Goal: Transaction & Acquisition: Subscribe to service/newsletter

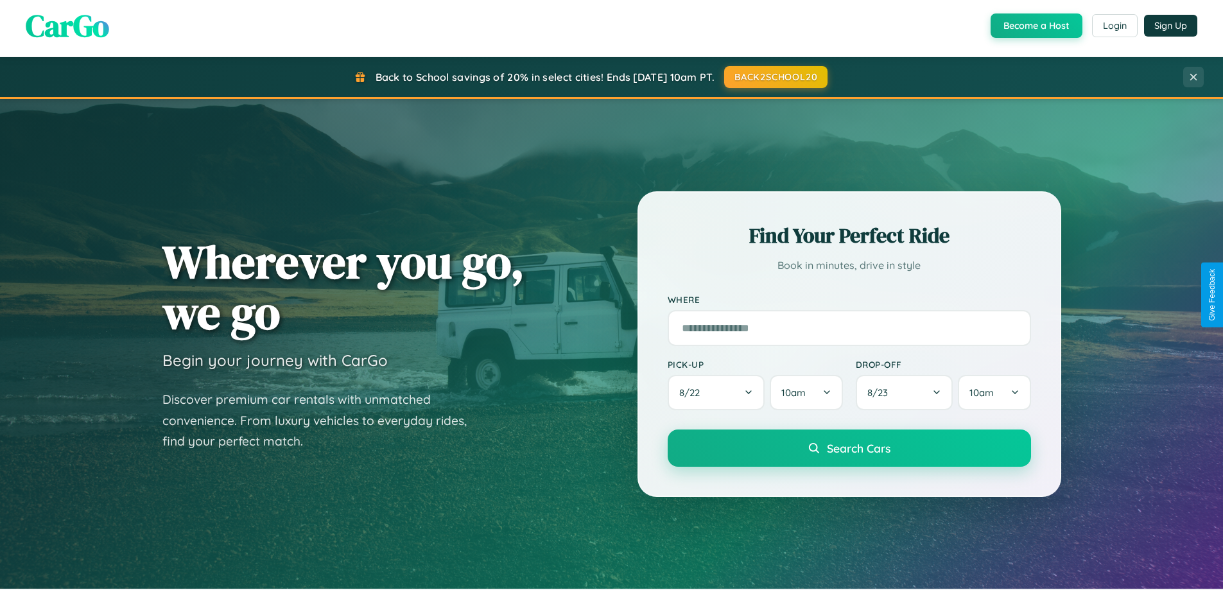
scroll to position [553, 0]
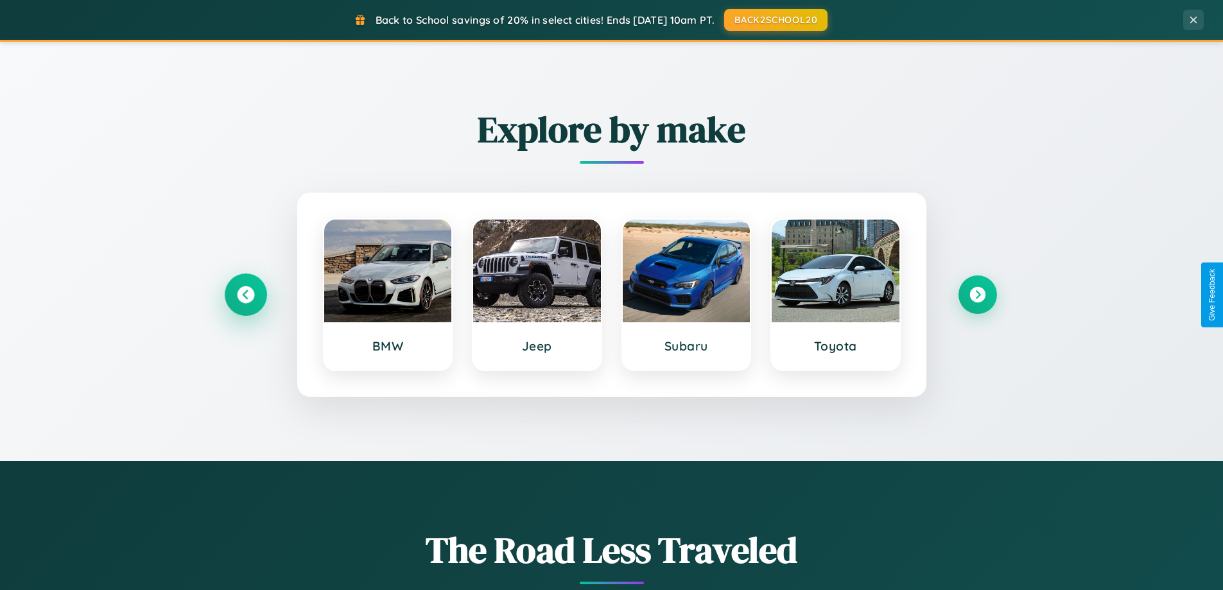
click at [245, 295] on icon at bounding box center [245, 294] width 17 height 17
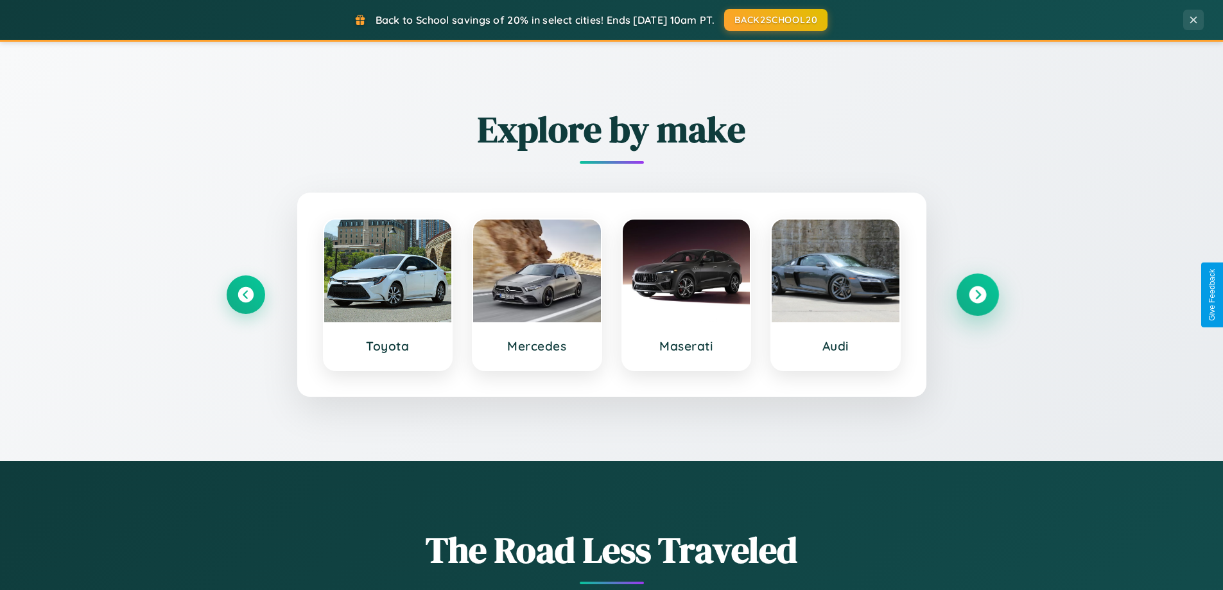
click at [977, 295] on icon at bounding box center [977, 294] width 17 height 17
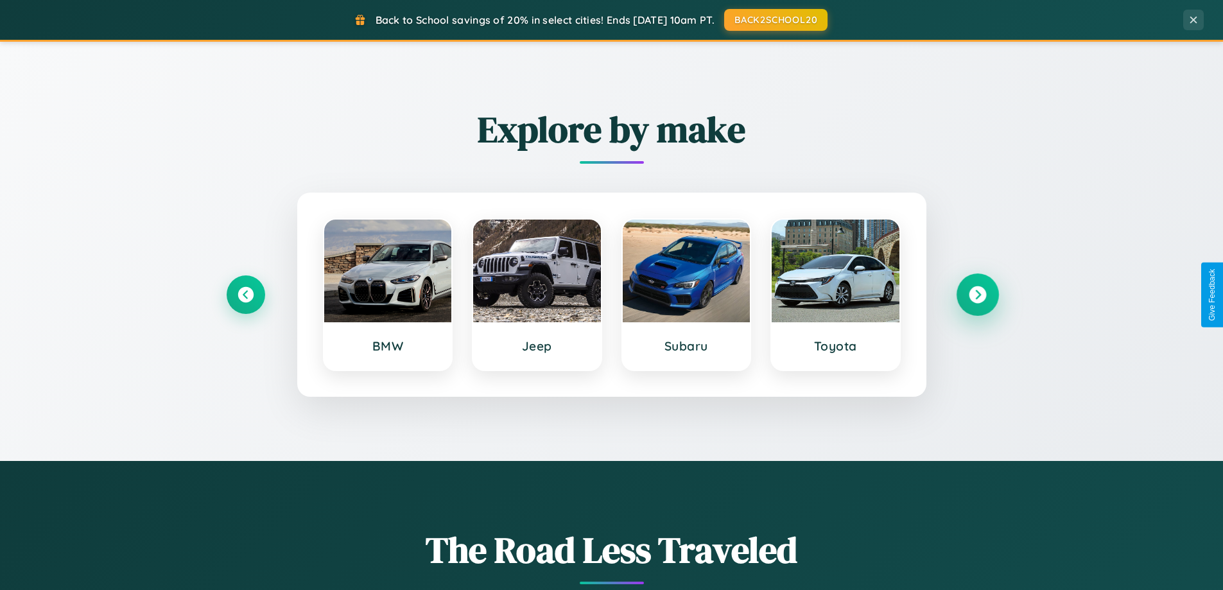
click at [977, 295] on icon at bounding box center [977, 294] width 17 height 17
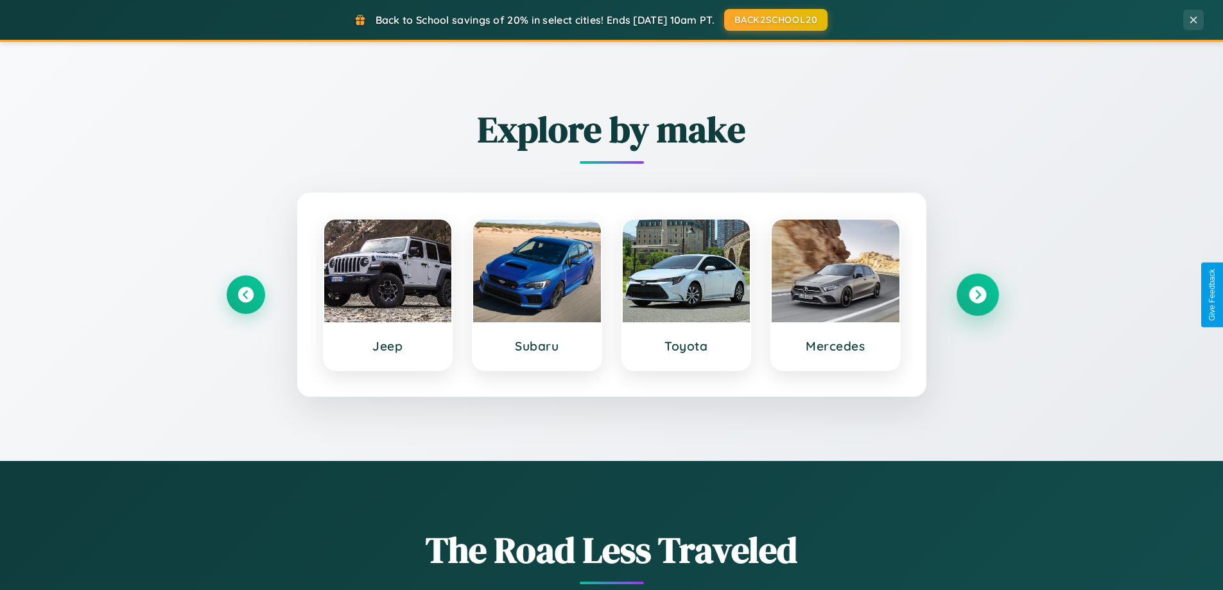
click at [977, 295] on icon at bounding box center [977, 294] width 17 height 17
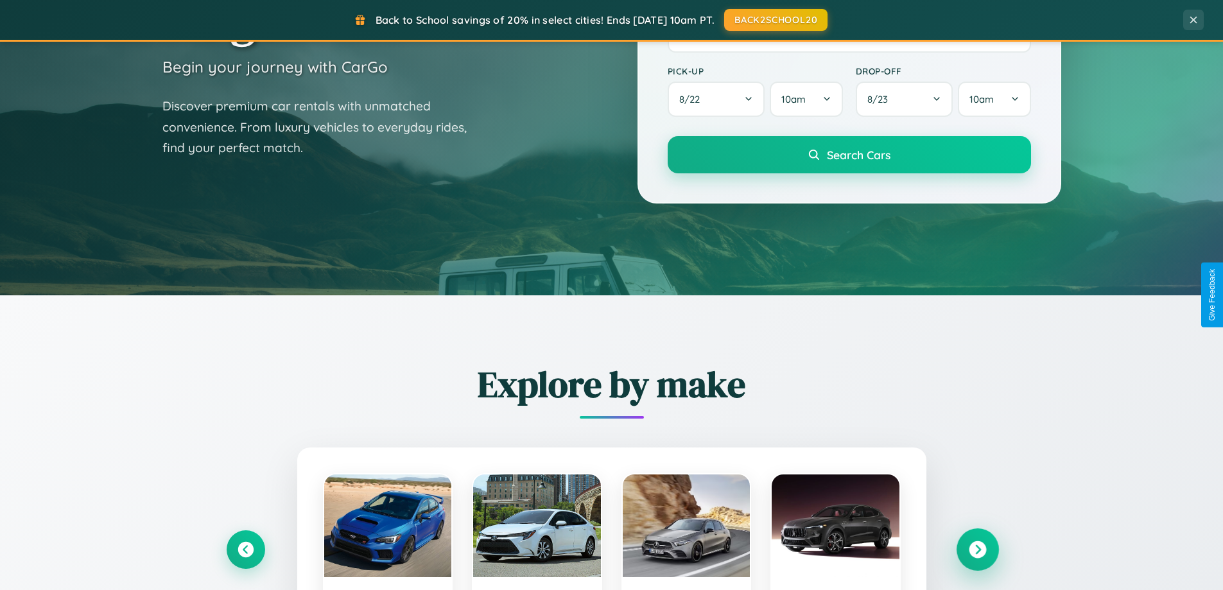
scroll to position [0, 0]
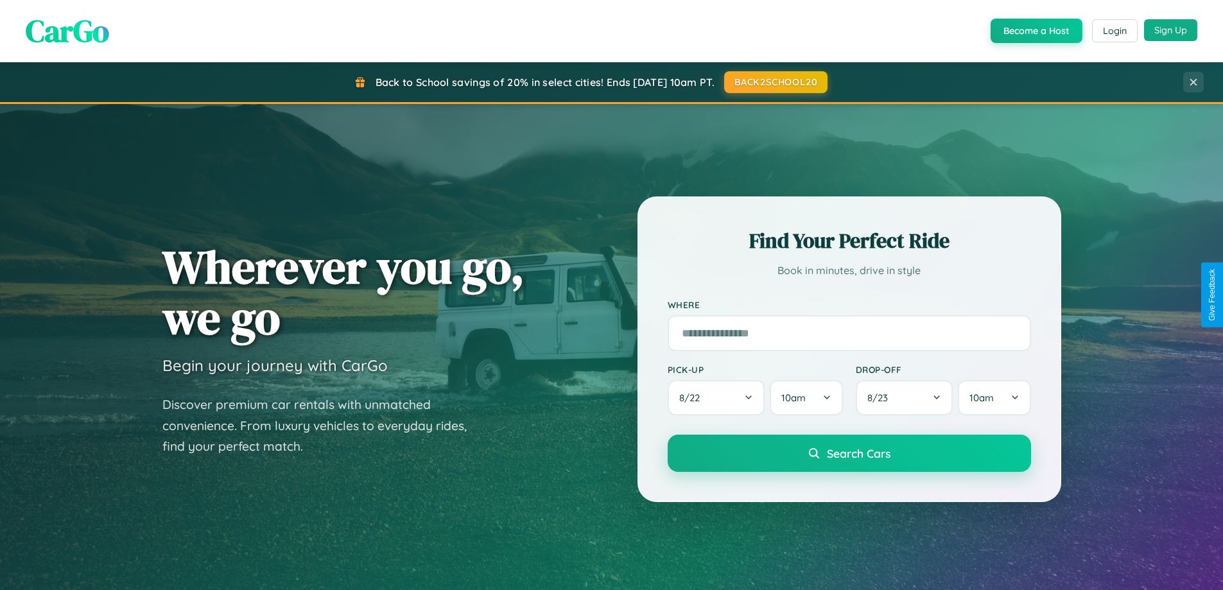
click at [1170, 30] on button "Sign Up" at bounding box center [1170, 30] width 53 height 22
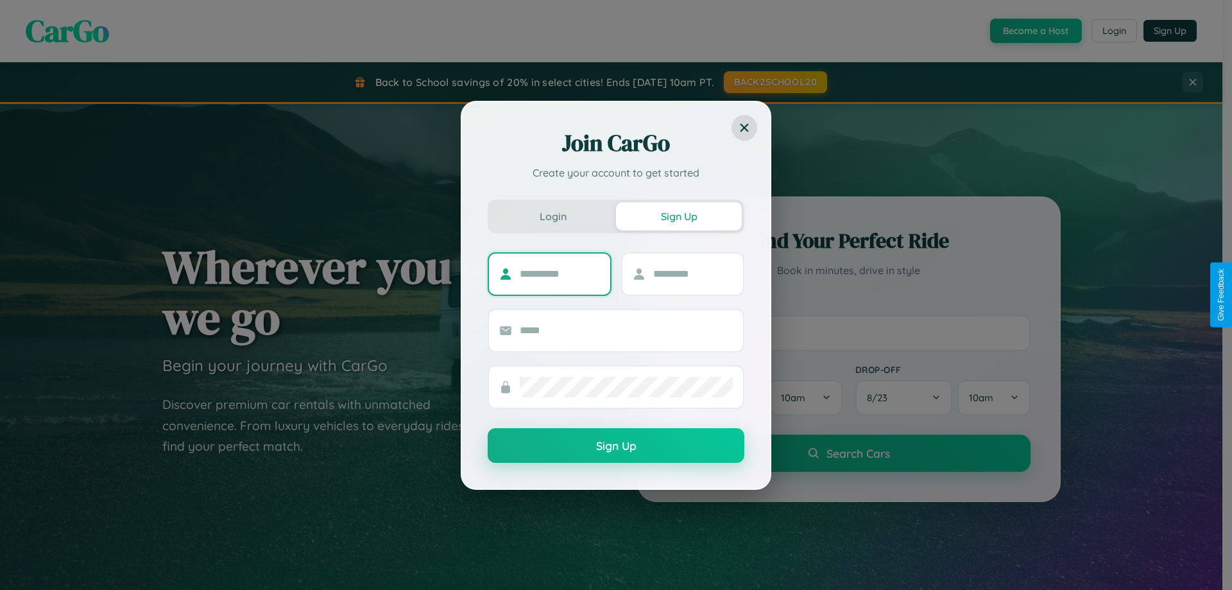
click at [560, 273] on input "text" at bounding box center [560, 274] width 80 height 21
type input "*********"
click at [693, 273] on input "text" at bounding box center [693, 274] width 80 height 21
type input "********"
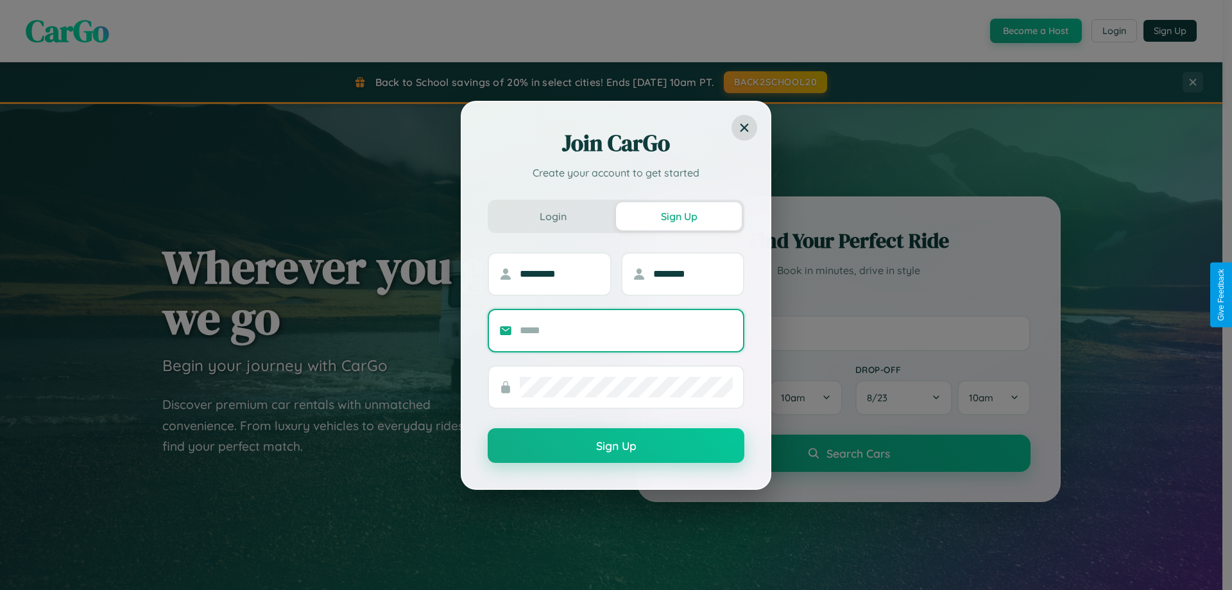
click at [626, 330] on input "text" at bounding box center [626, 330] width 213 height 21
type input "**********"
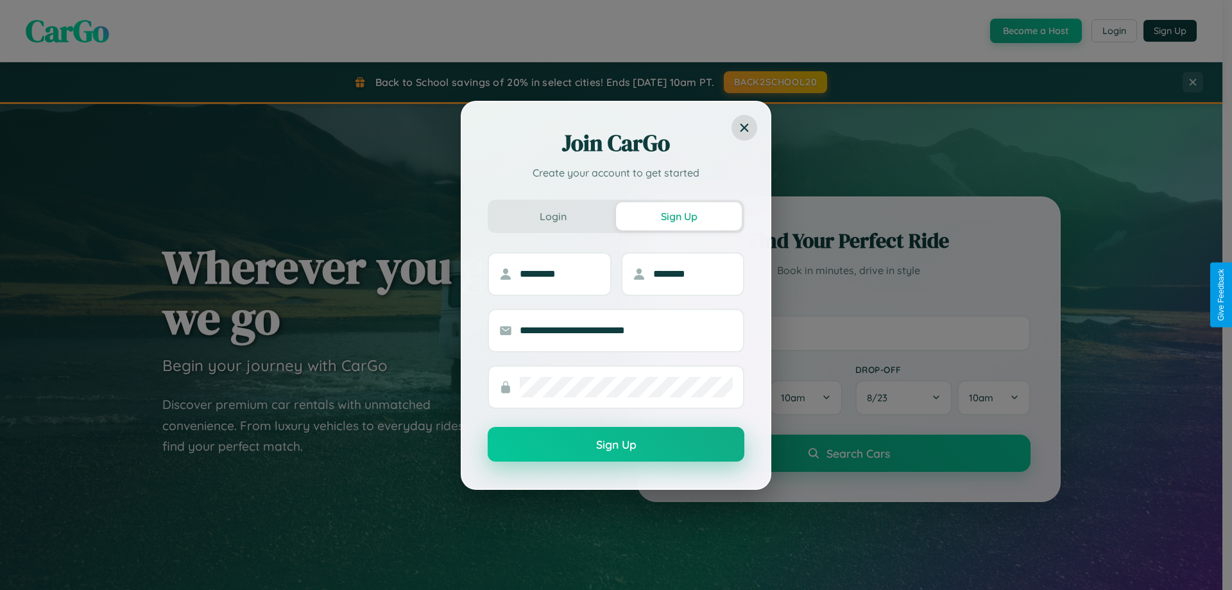
click at [616, 444] on button "Sign Up" at bounding box center [616, 444] width 257 height 35
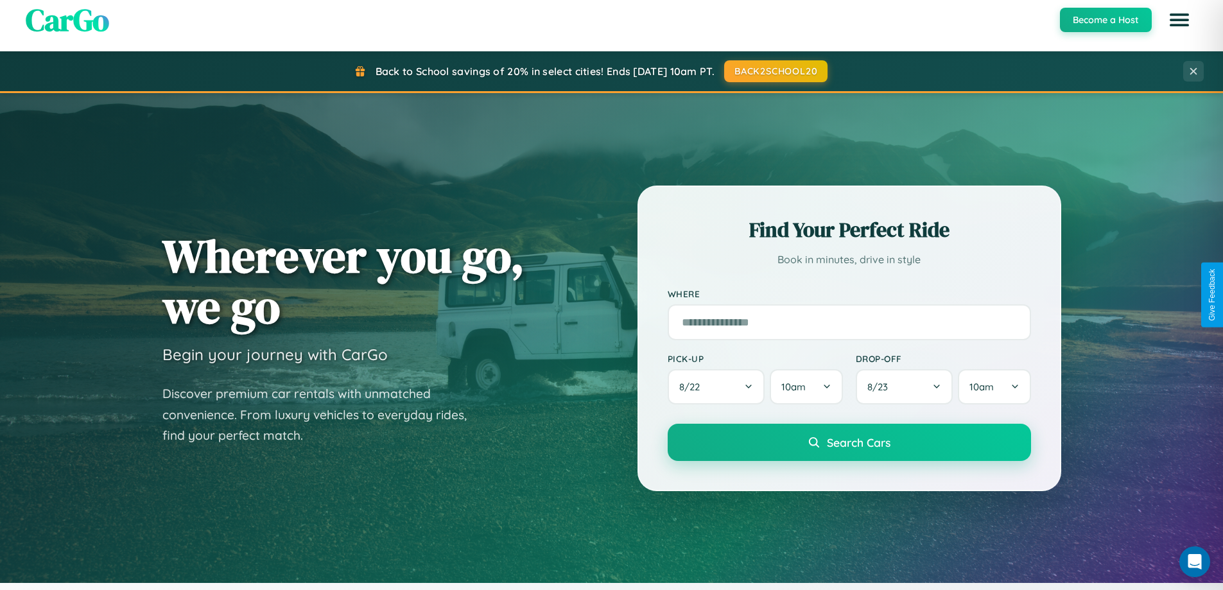
scroll to position [2470, 0]
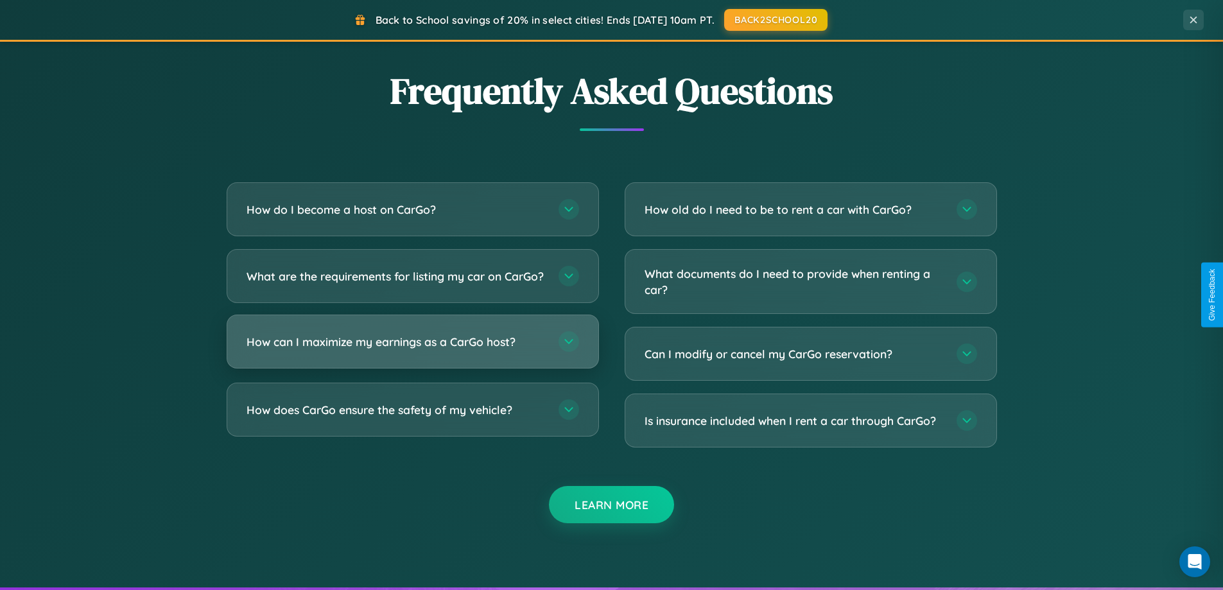
click at [412, 350] on h3 "How can I maximize my earnings as a CarGo host?" at bounding box center [395, 342] width 299 height 16
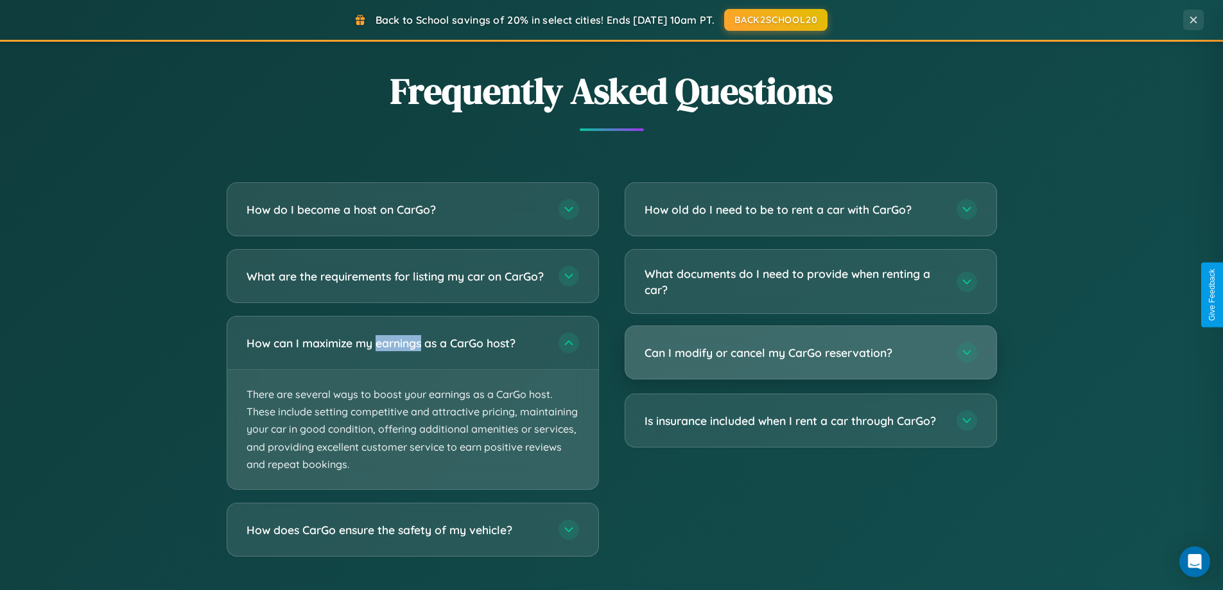
click at [810, 354] on h3 "Can I modify or cancel my CarGo reservation?" at bounding box center [793, 353] width 299 height 16
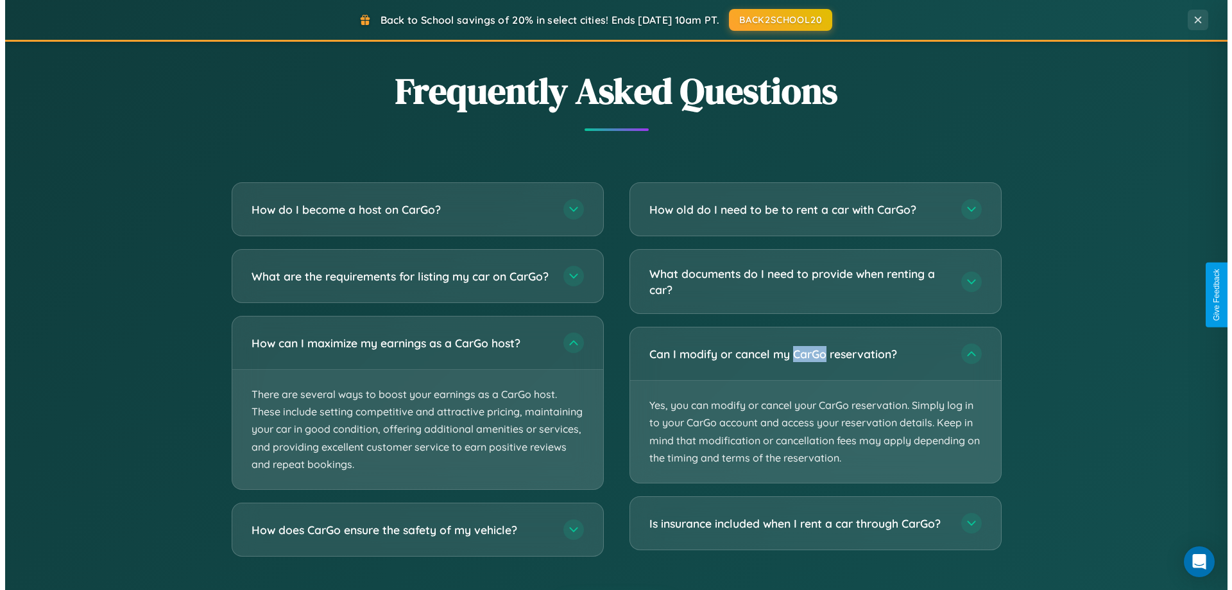
scroll to position [0, 0]
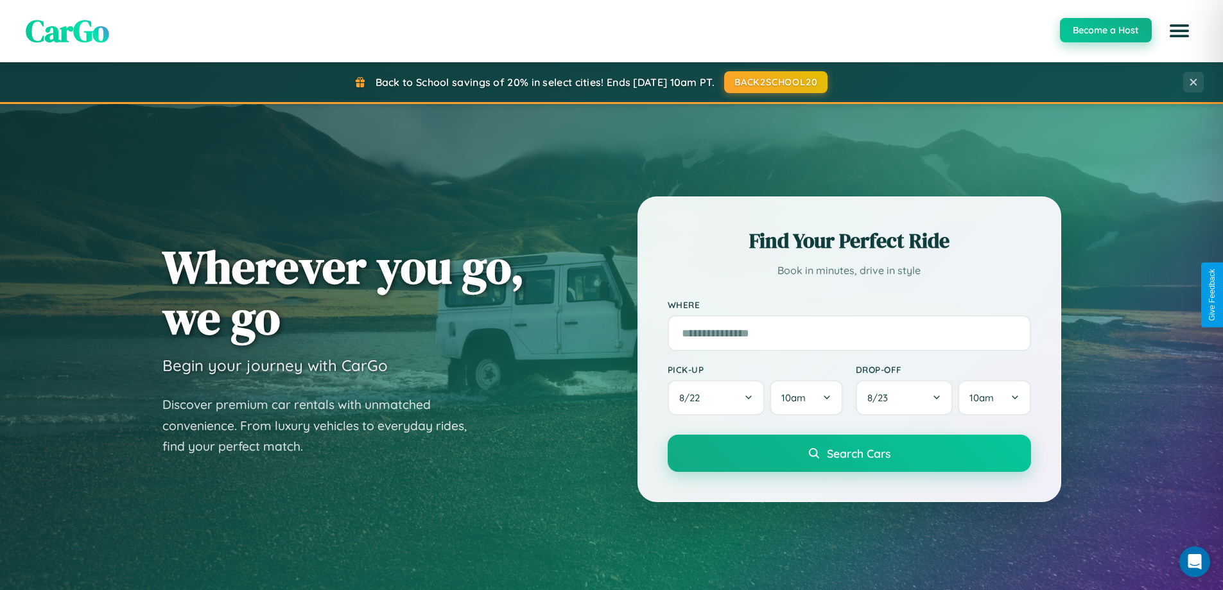
click at [1105, 30] on button "Become a Host" at bounding box center [1106, 30] width 92 height 24
